Goal: Task Accomplishment & Management: Use online tool/utility

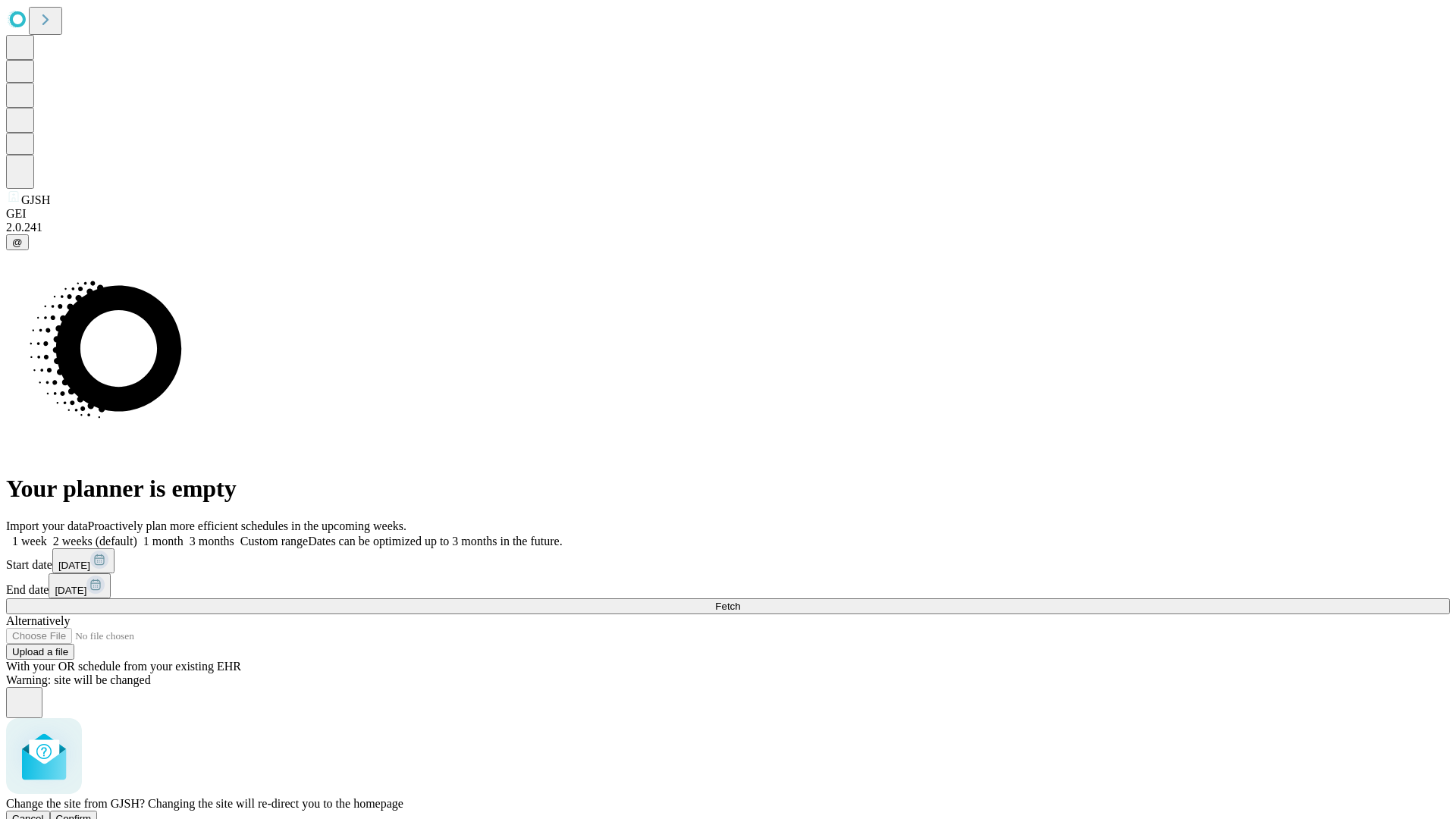
click at [92, 814] on span "Confirm" at bounding box center [74, 819] width 36 height 12
click at [47, 535] on label "1 week" at bounding box center [27, 541] width 41 height 13
click at [740, 601] on span "Fetch" at bounding box center [728, 606] width 25 height 12
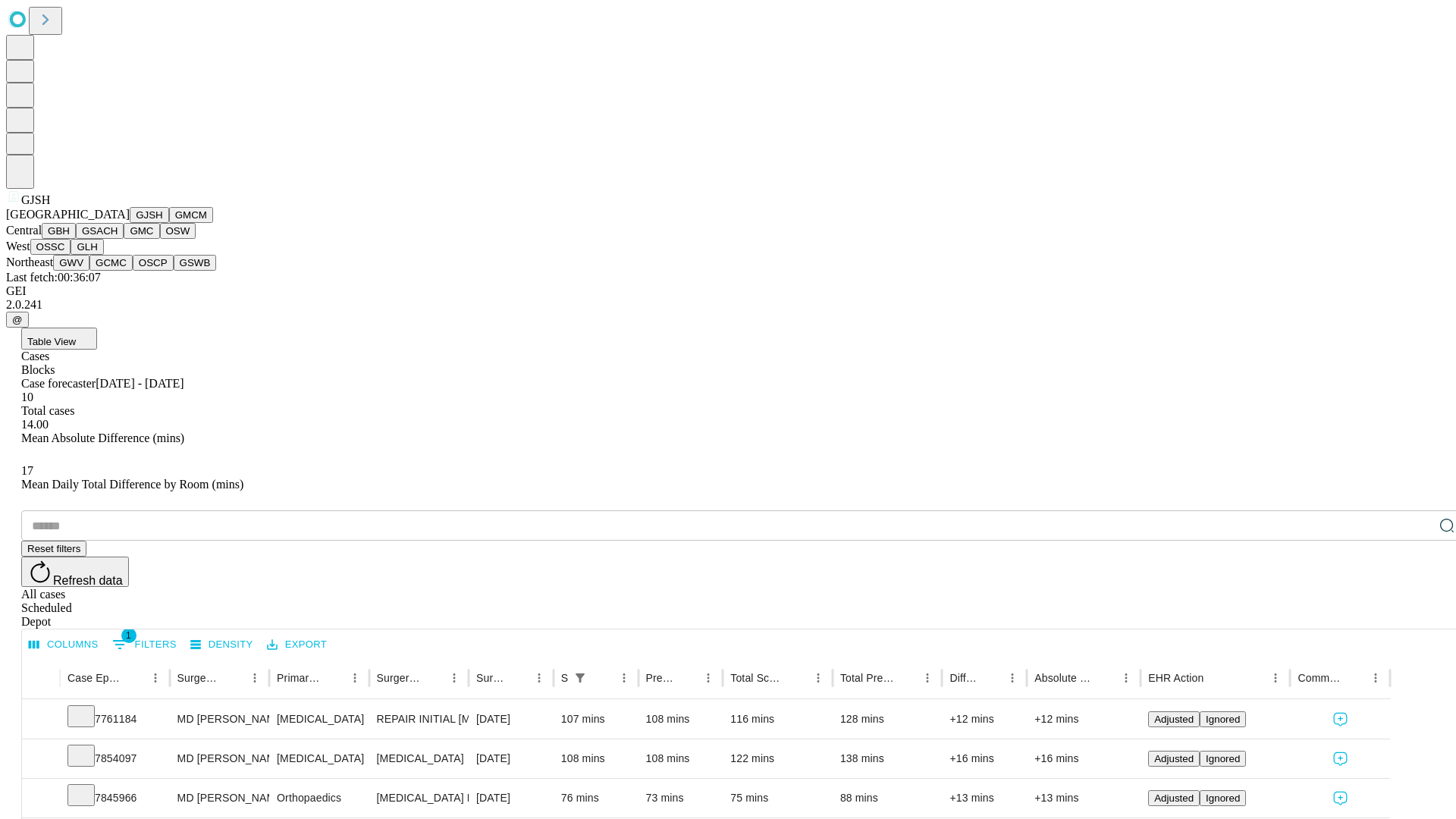
click at [169, 223] on button "GMCM" at bounding box center [190, 215] width 44 height 16
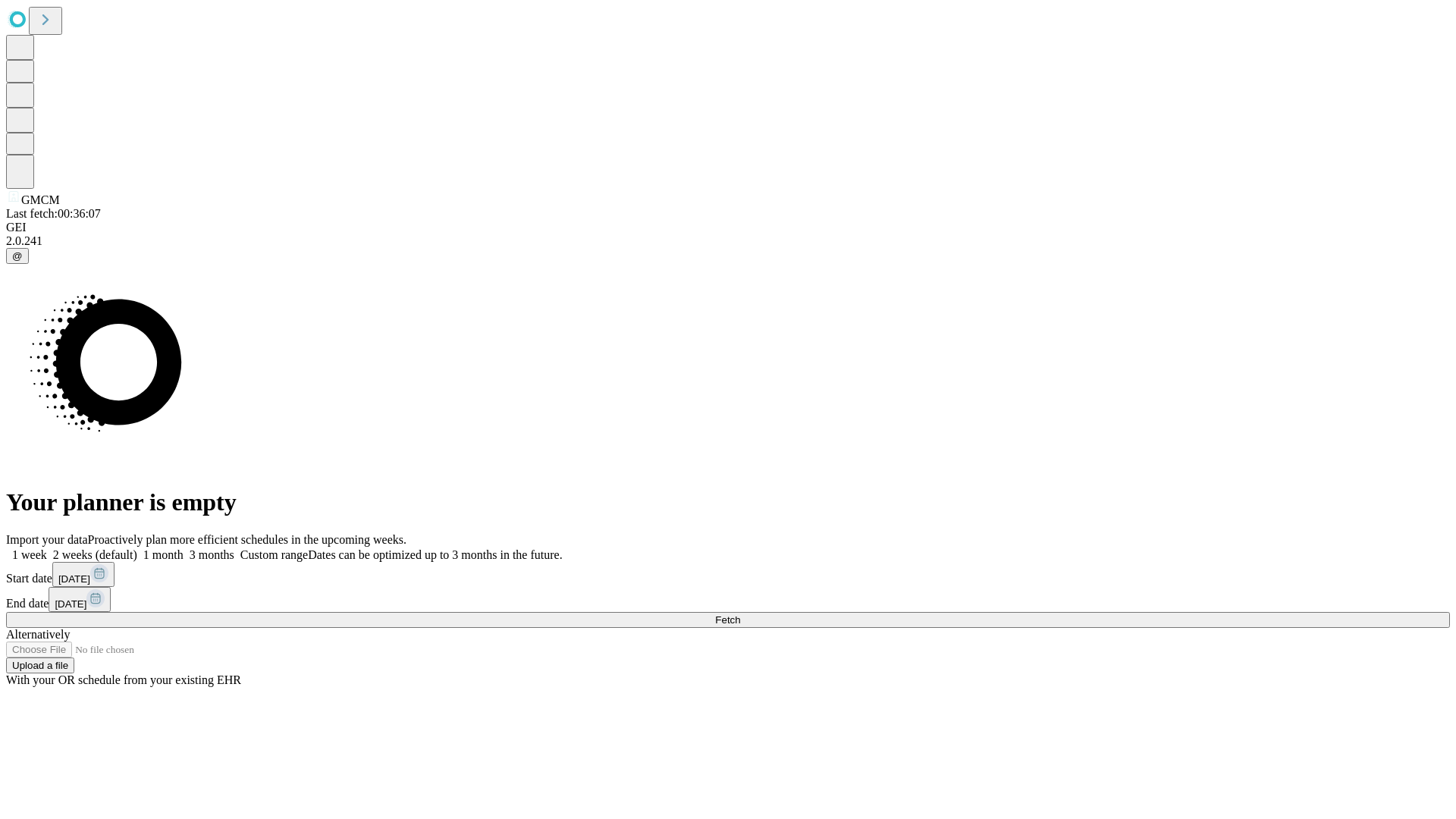
click at [47, 548] on label "1 week" at bounding box center [27, 554] width 41 height 13
click at [740, 614] on span "Fetch" at bounding box center [728, 620] width 25 height 12
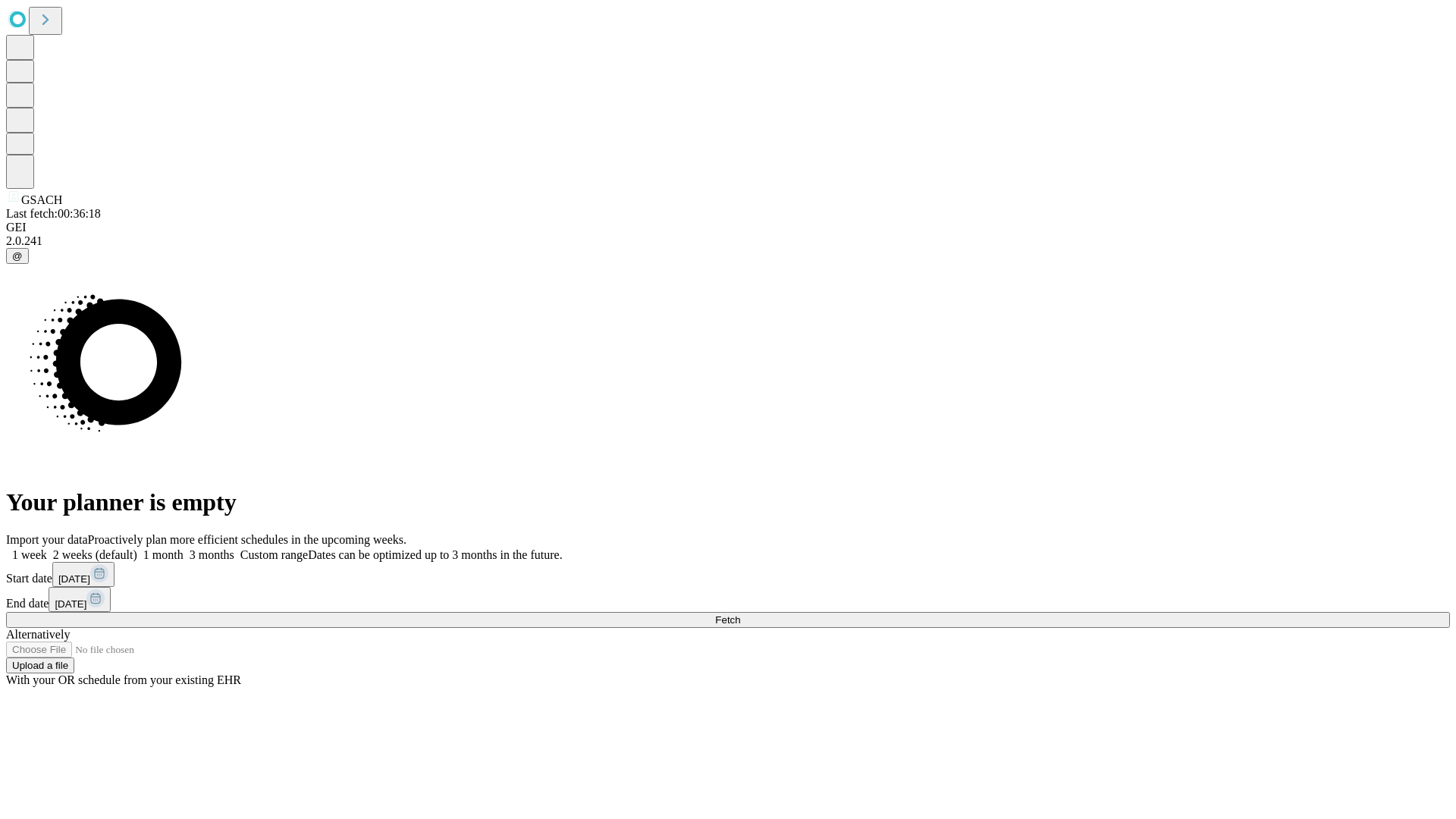
click at [47, 548] on label "1 week" at bounding box center [27, 554] width 41 height 13
click at [740, 614] on span "Fetch" at bounding box center [728, 620] width 25 height 12
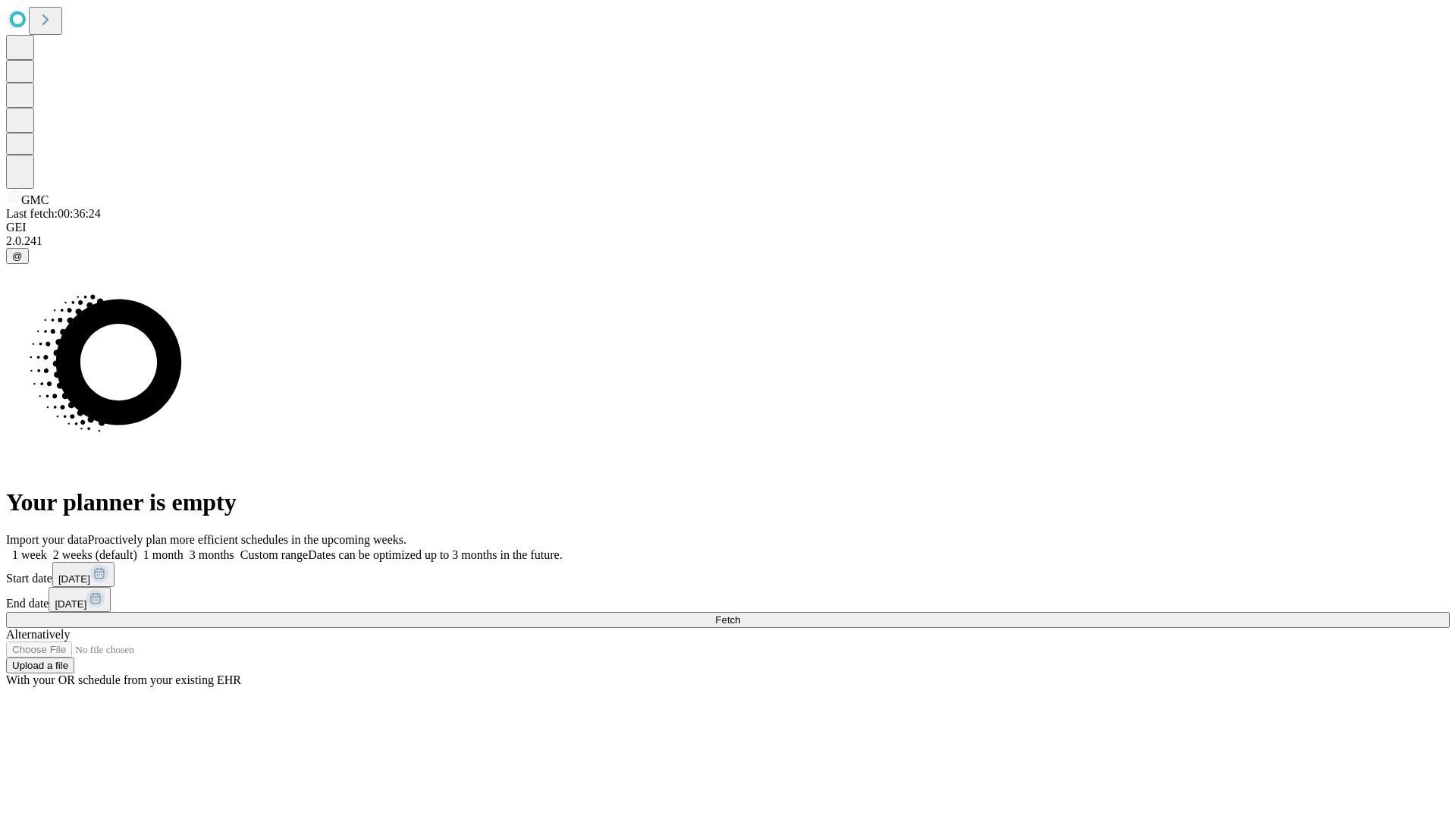
click at [47, 548] on label "1 week" at bounding box center [27, 554] width 41 height 13
click at [740, 614] on span "Fetch" at bounding box center [728, 620] width 25 height 12
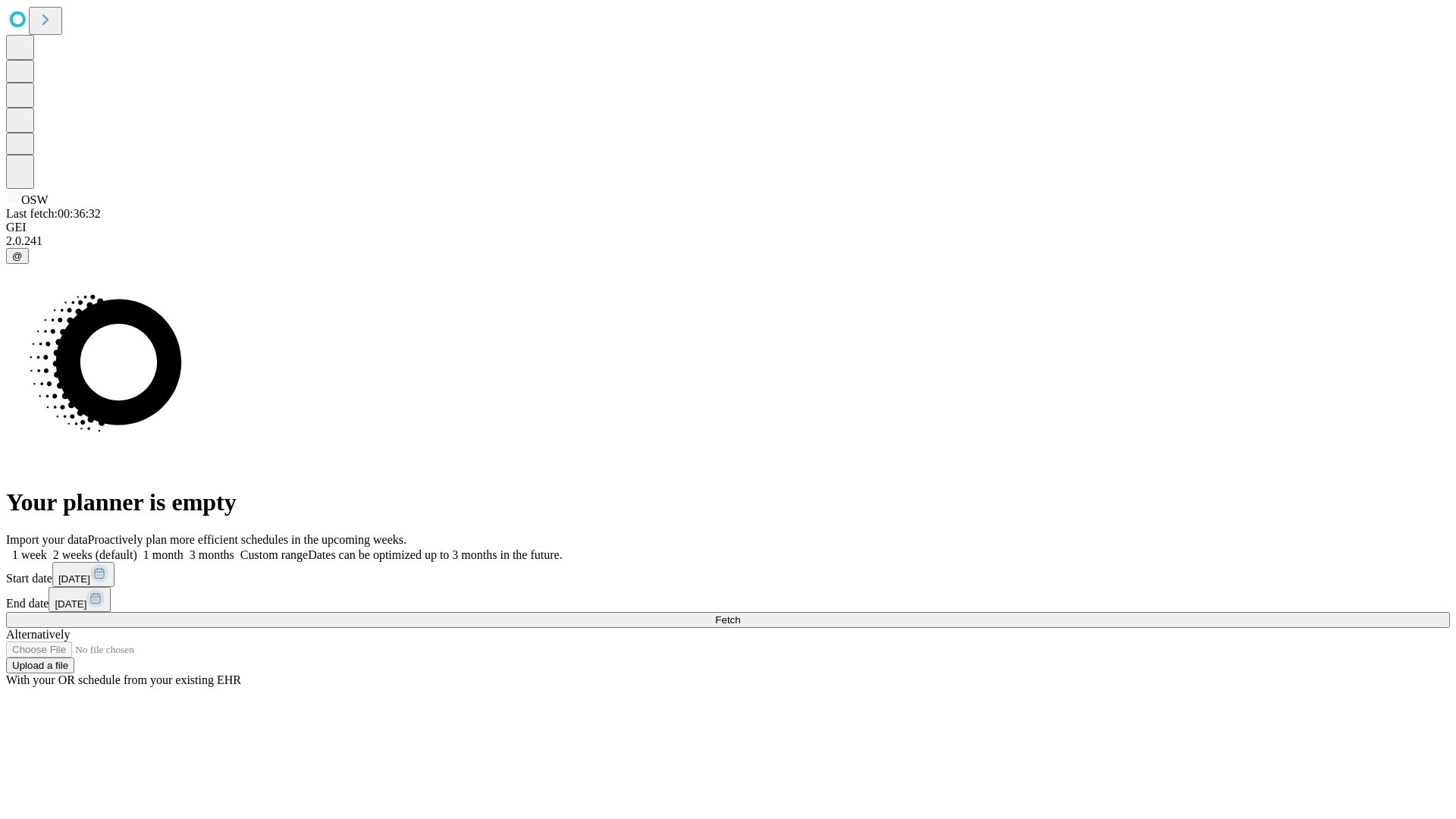
click at [47, 548] on label "1 week" at bounding box center [27, 554] width 41 height 13
click at [740, 614] on span "Fetch" at bounding box center [728, 620] width 25 height 12
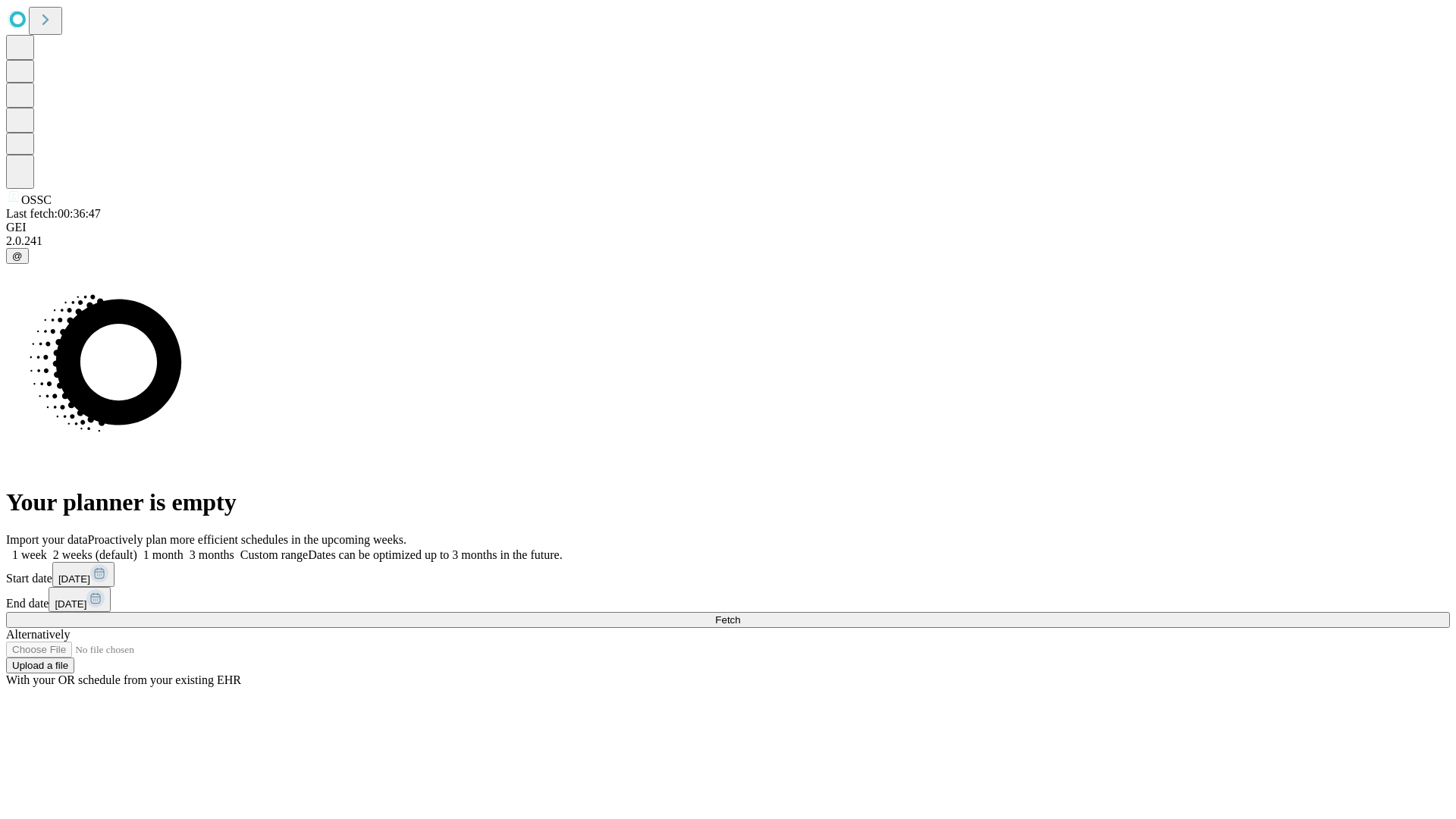
click at [47, 548] on label "1 week" at bounding box center [27, 554] width 41 height 13
click at [740, 614] on span "Fetch" at bounding box center [728, 620] width 25 height 12
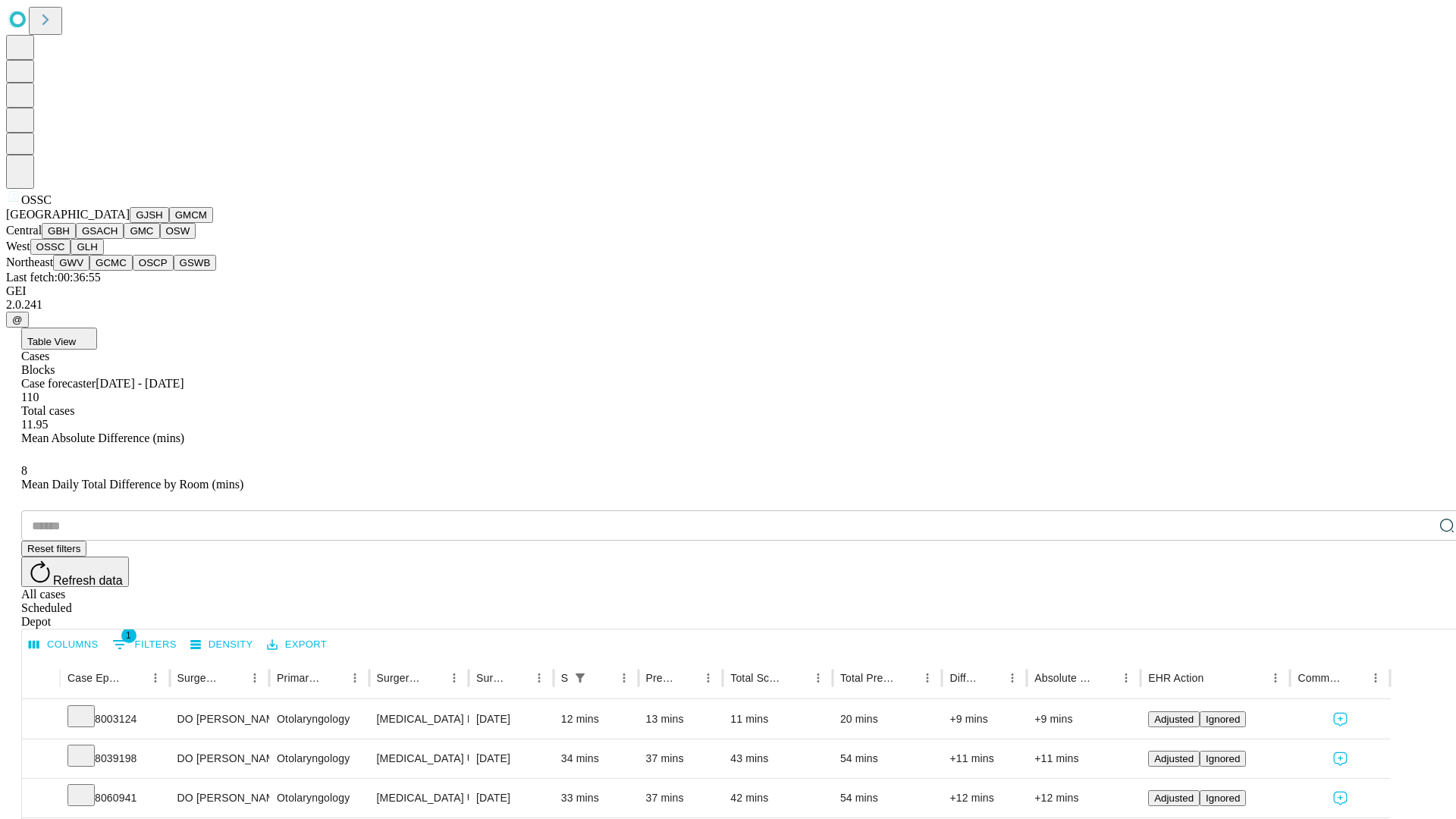
click at [103, 255] on button "GLH" at bounding box center [87, 247] width 32 height 16
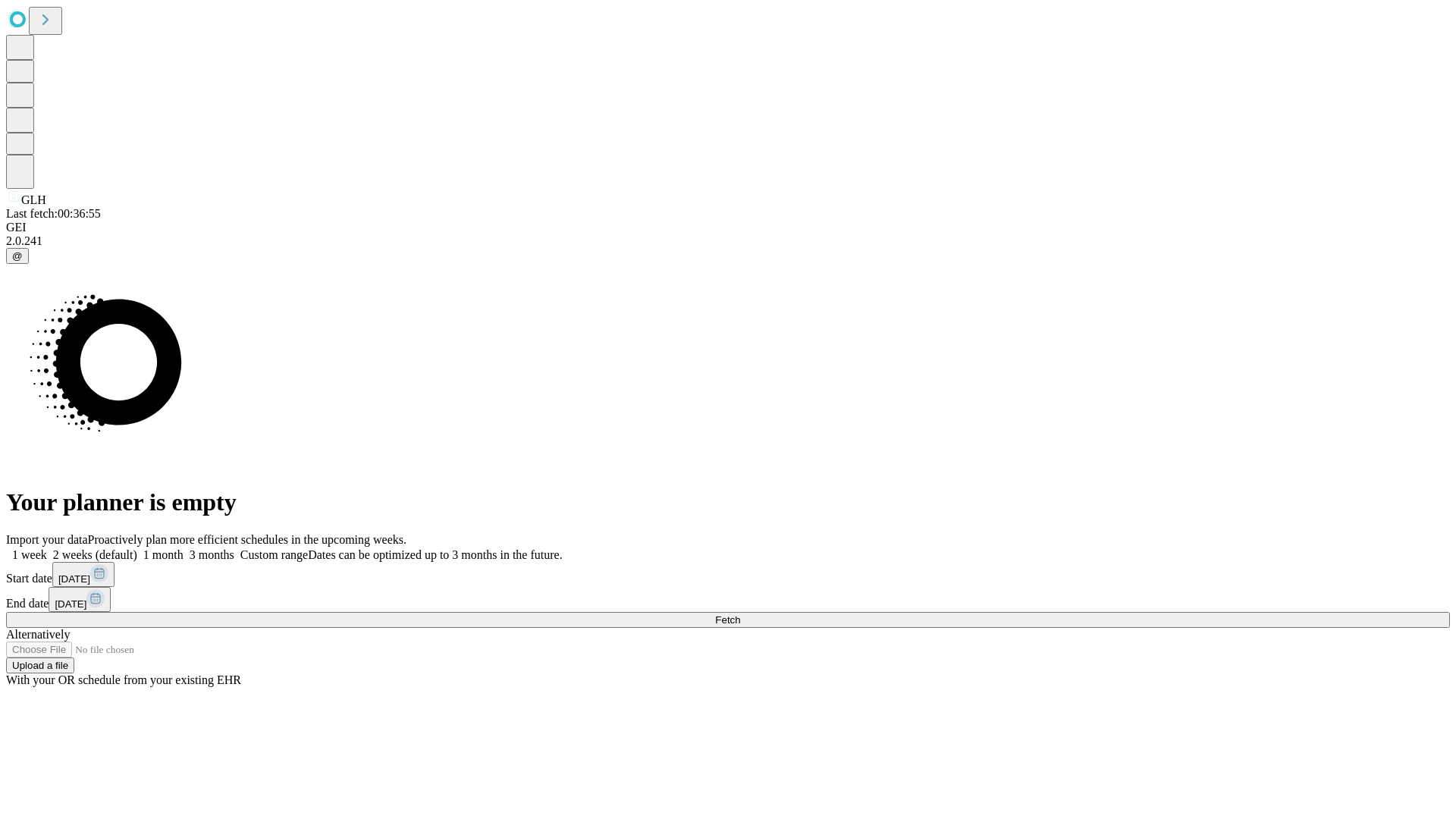
click at [47, 548] on label "1 week" at bounding box center [27, 554] width 41 height 13
click at [740, 614] on span "Fetch" at bounding box center [728, 620] width 25 height 12
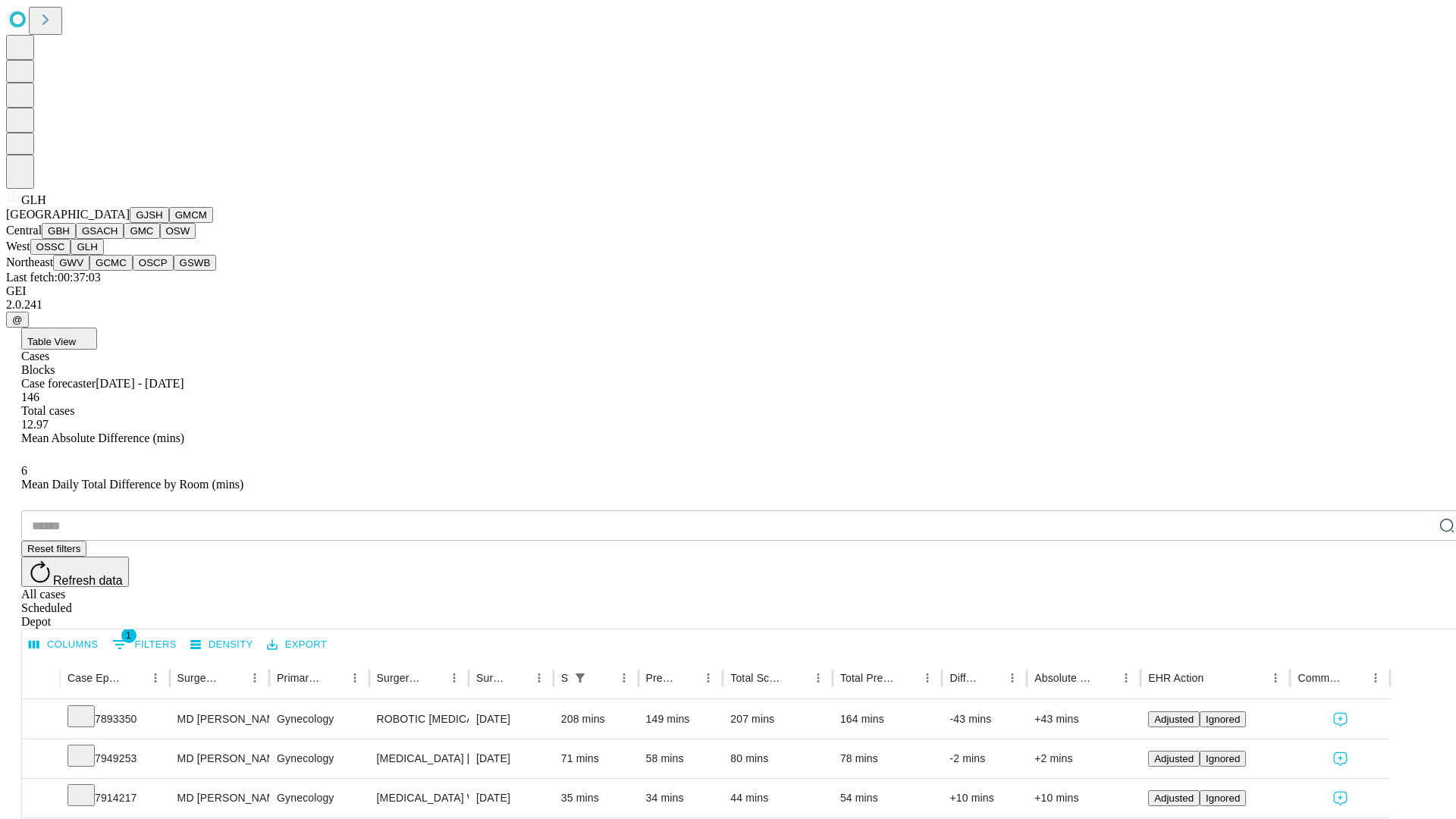
click at [89, 271] on button "GWV" at bounding box center [71, 263] width 37 height 16
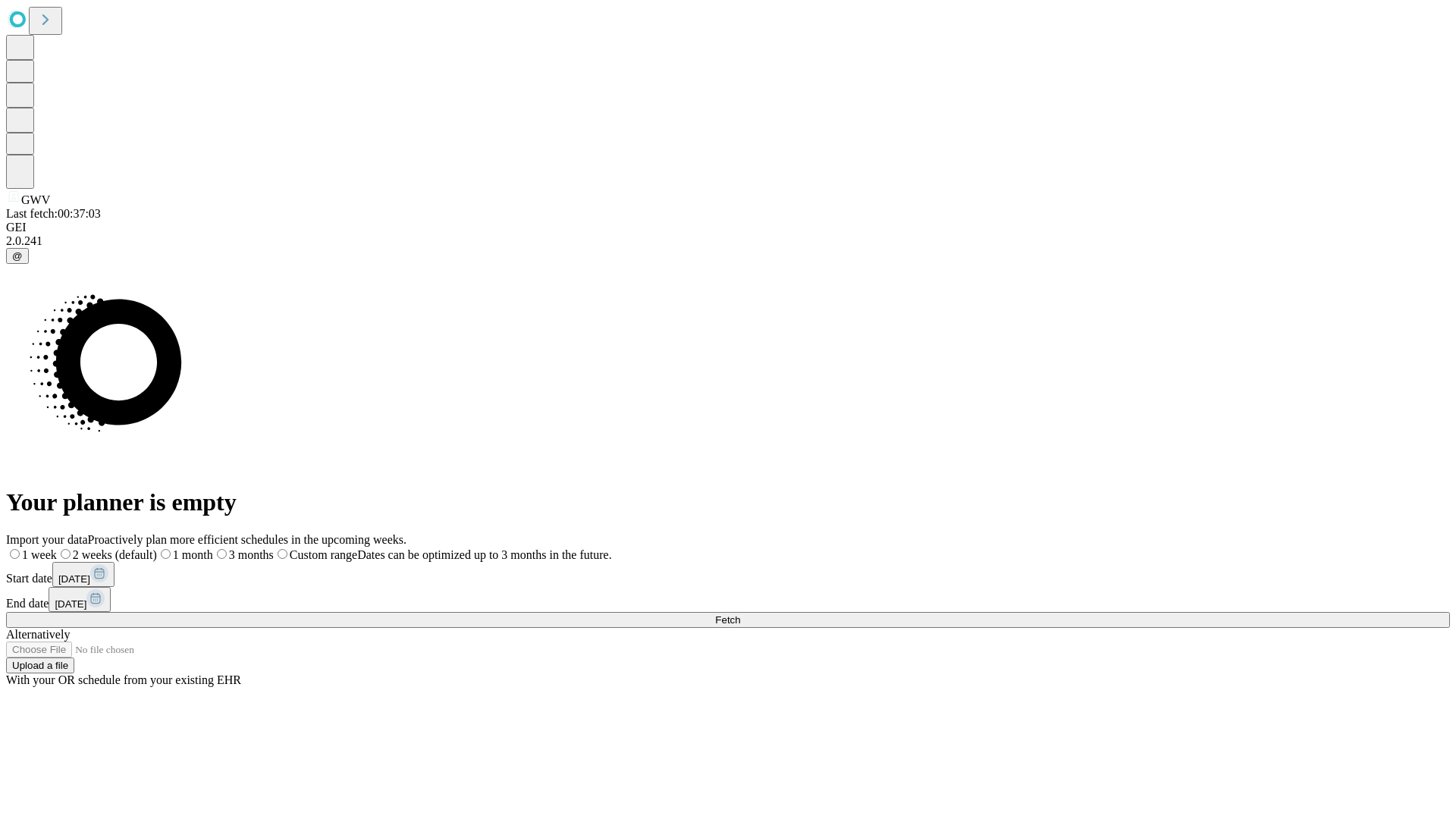
click at [57, 548] on label "1 week" at bounding box center [31, 554] width 51 height 13
click at [740, 614] on span "Fetch" at bounding box center [728, 620] width 25 height 12
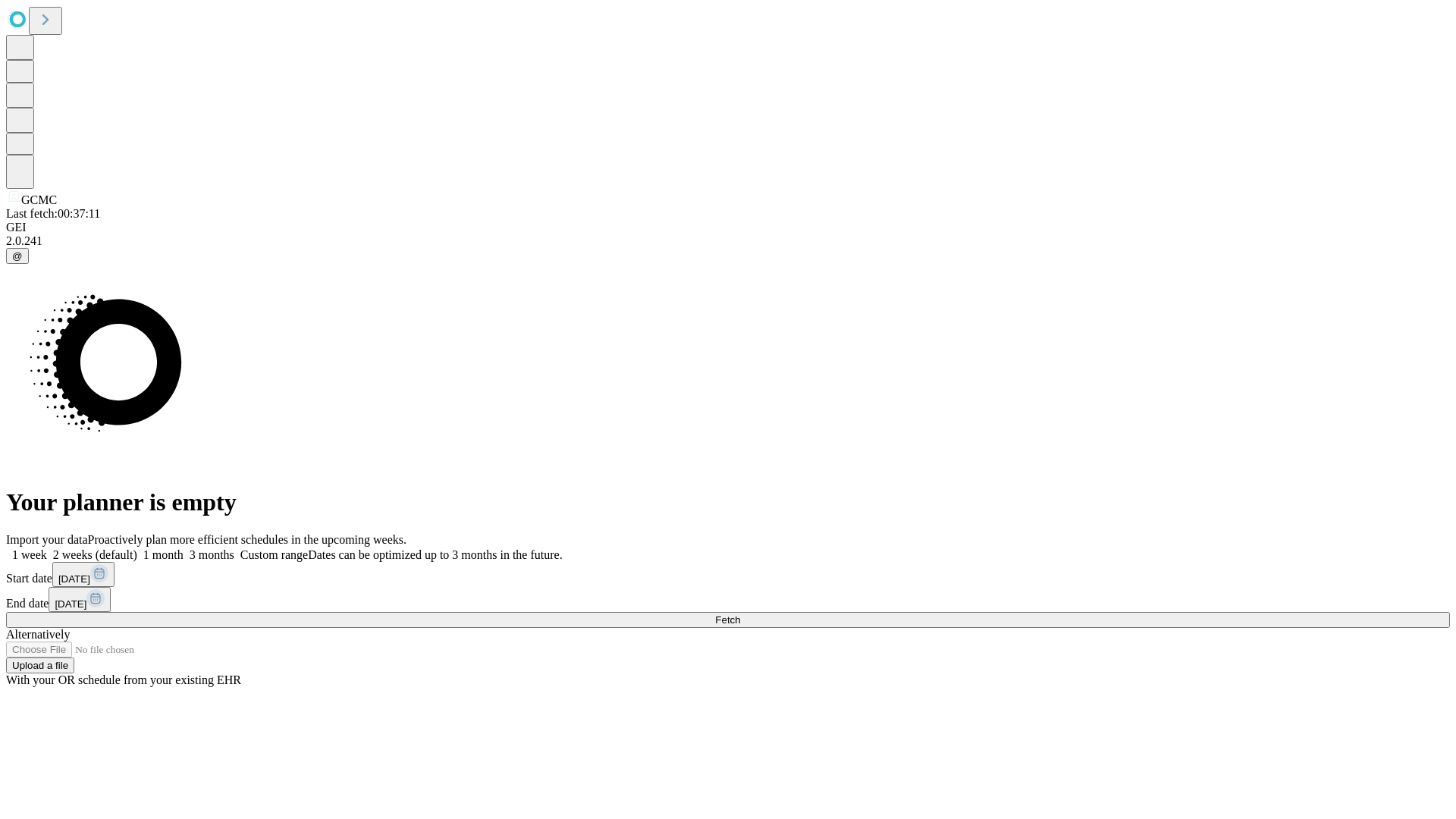
click at [47, 548] on label "1 week" at bounding box center [27, 554] width 41 height 13
click at [740, 614] on span "Fetch" at bounding box center [728, 620] width 25 height 12
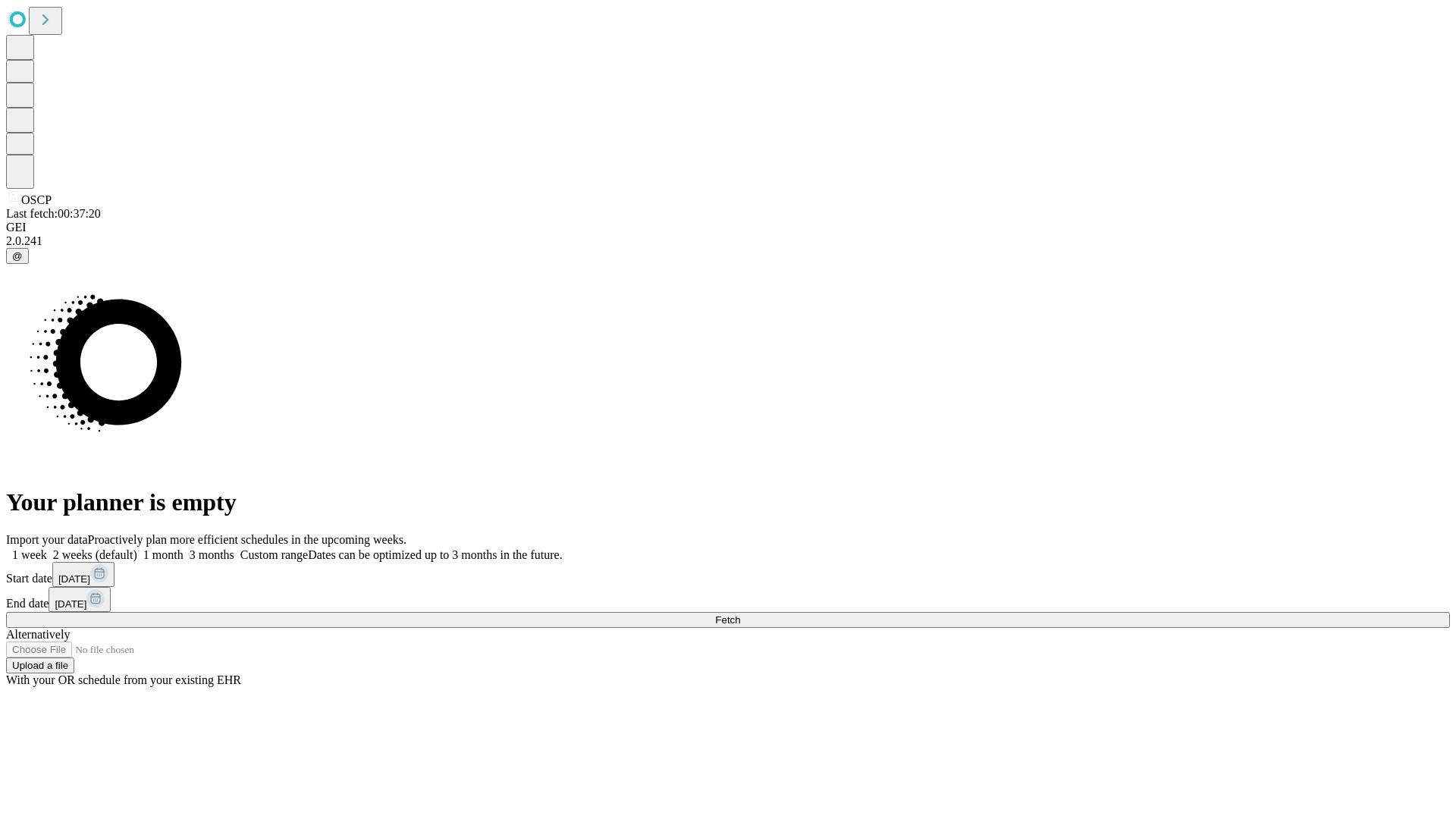
click at [47, 548] on label "1 week" at bounding box center [27, 554] width 41 height 13
click at [740, 614] on span "Fetch" at bounding box center [728, 620] width 25 height 12
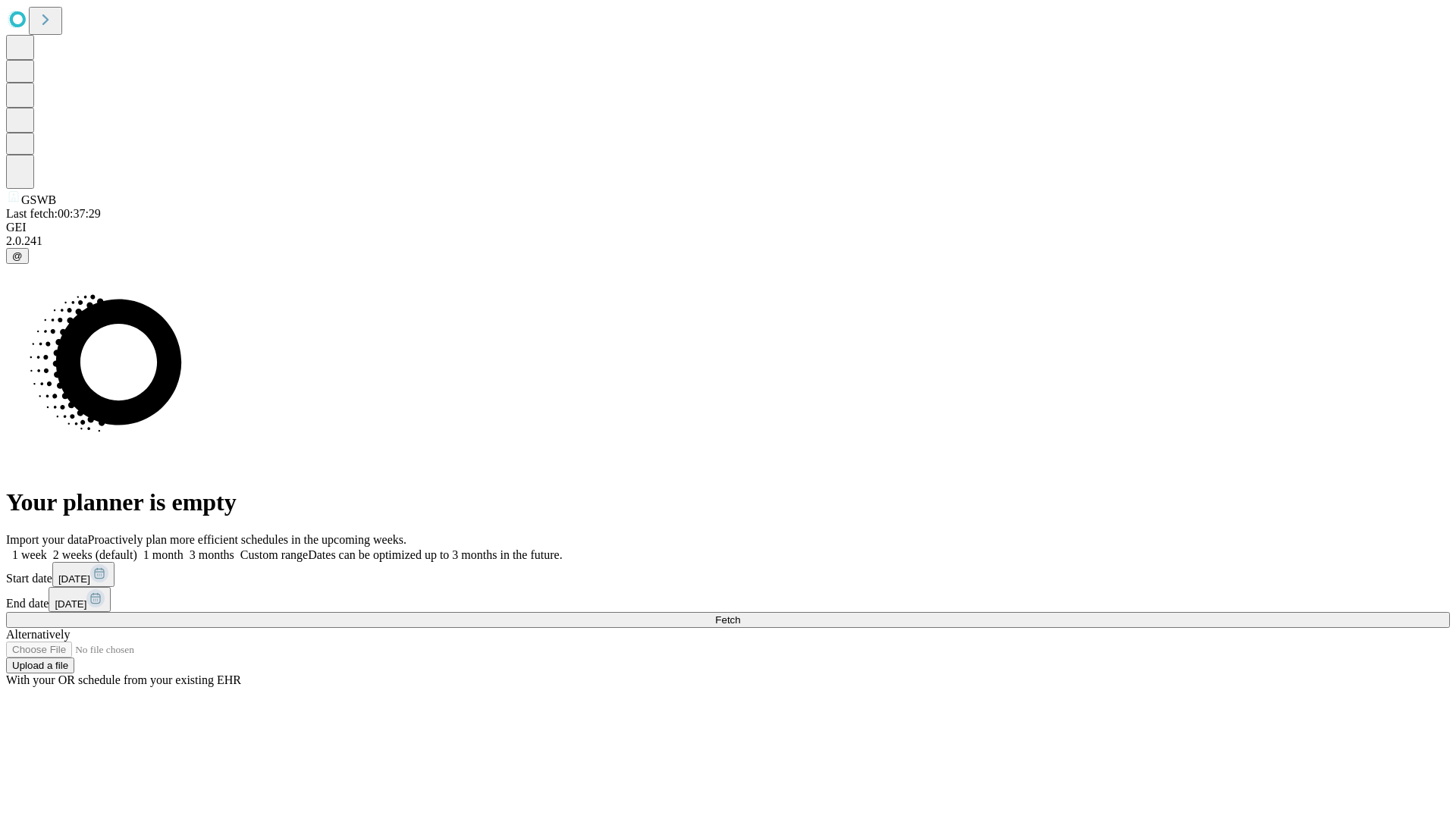
click at [740, 614] on span "Fetch" at bounding box center [728, 620] width 25 height 12
